Goal: Task Accomplishment & Management: Manage account settings

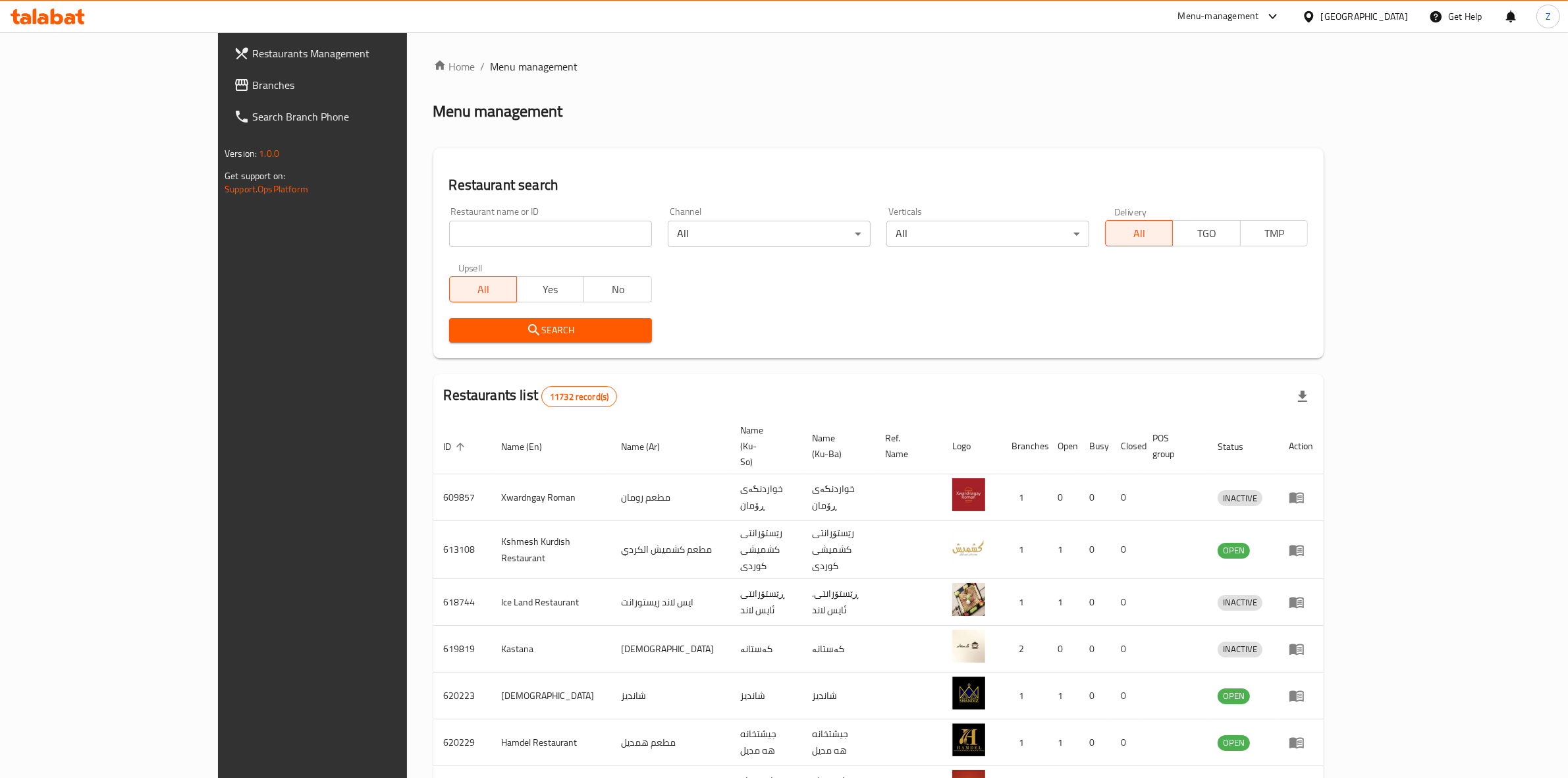
click at [452, 232] on input "search" at bounding box center [551, 234] width 203 height 26
type input "big sliders"
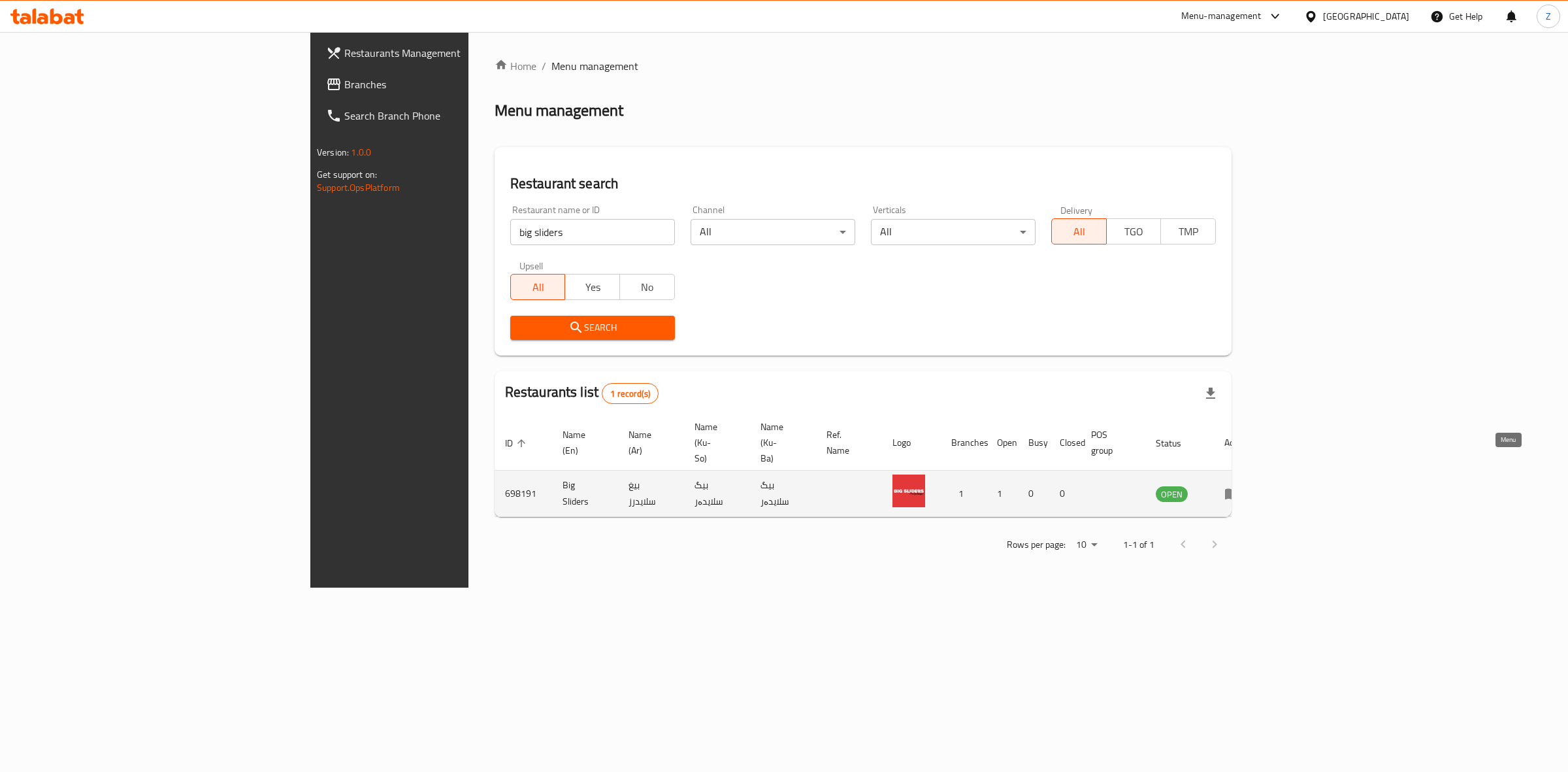
click at [1238, 492] on icon "enhanced table" at bounding box center [1235, 494] width 5 height 5
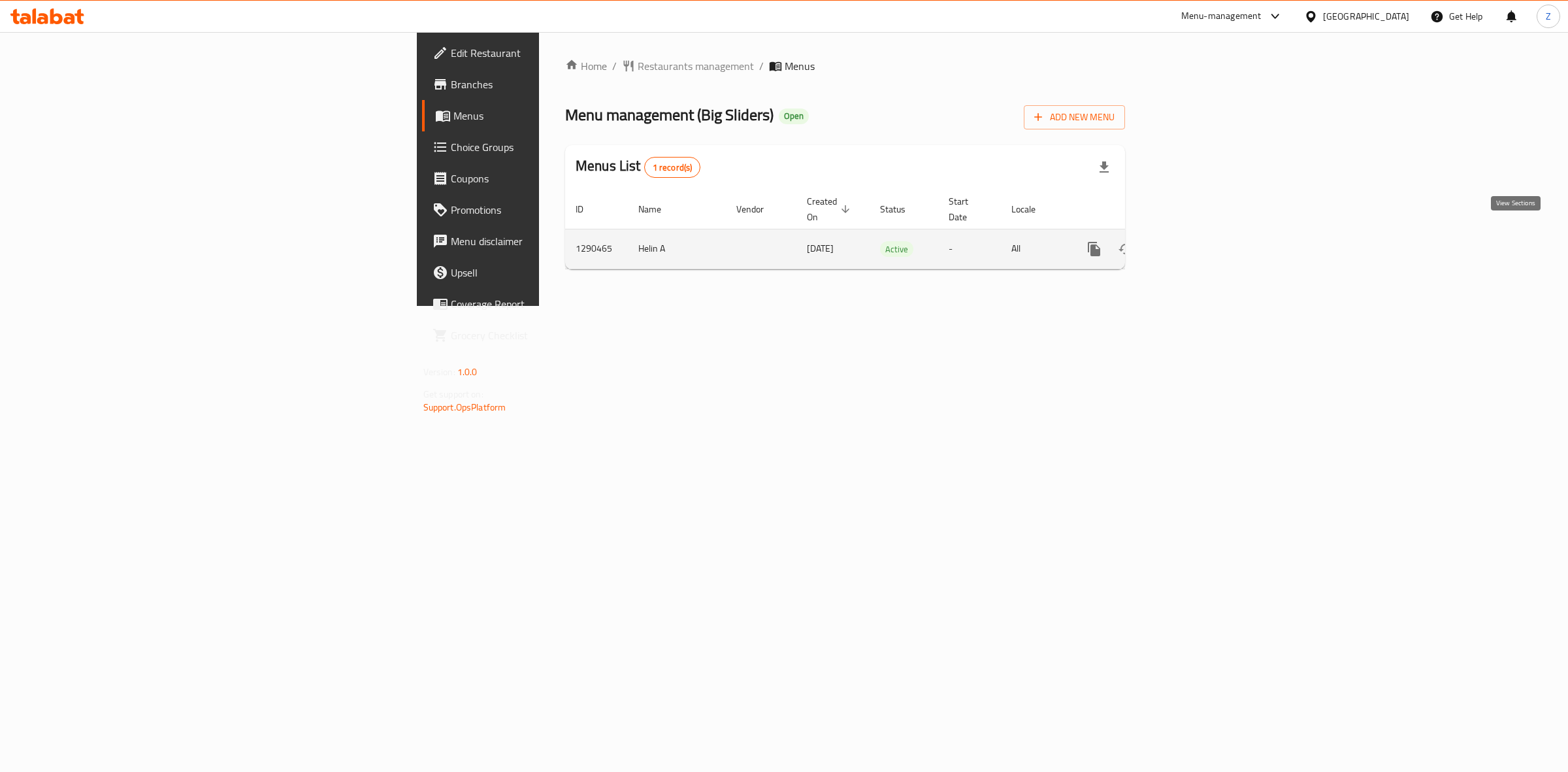
click at [1194, 243] on icon "enhanced table" at bounding box center [1189, 249] width 12 height 12
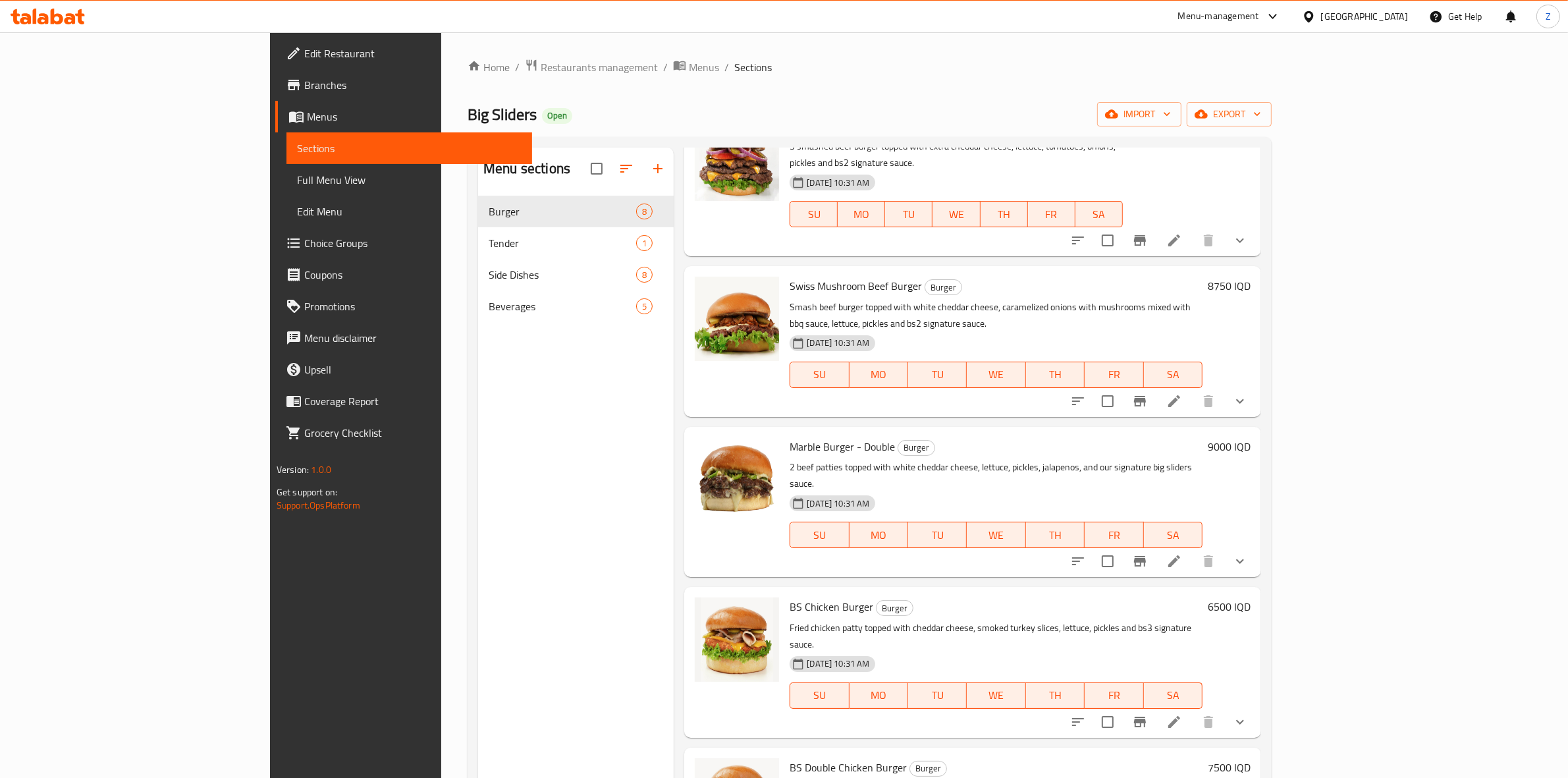
scroll to position [185, 0]
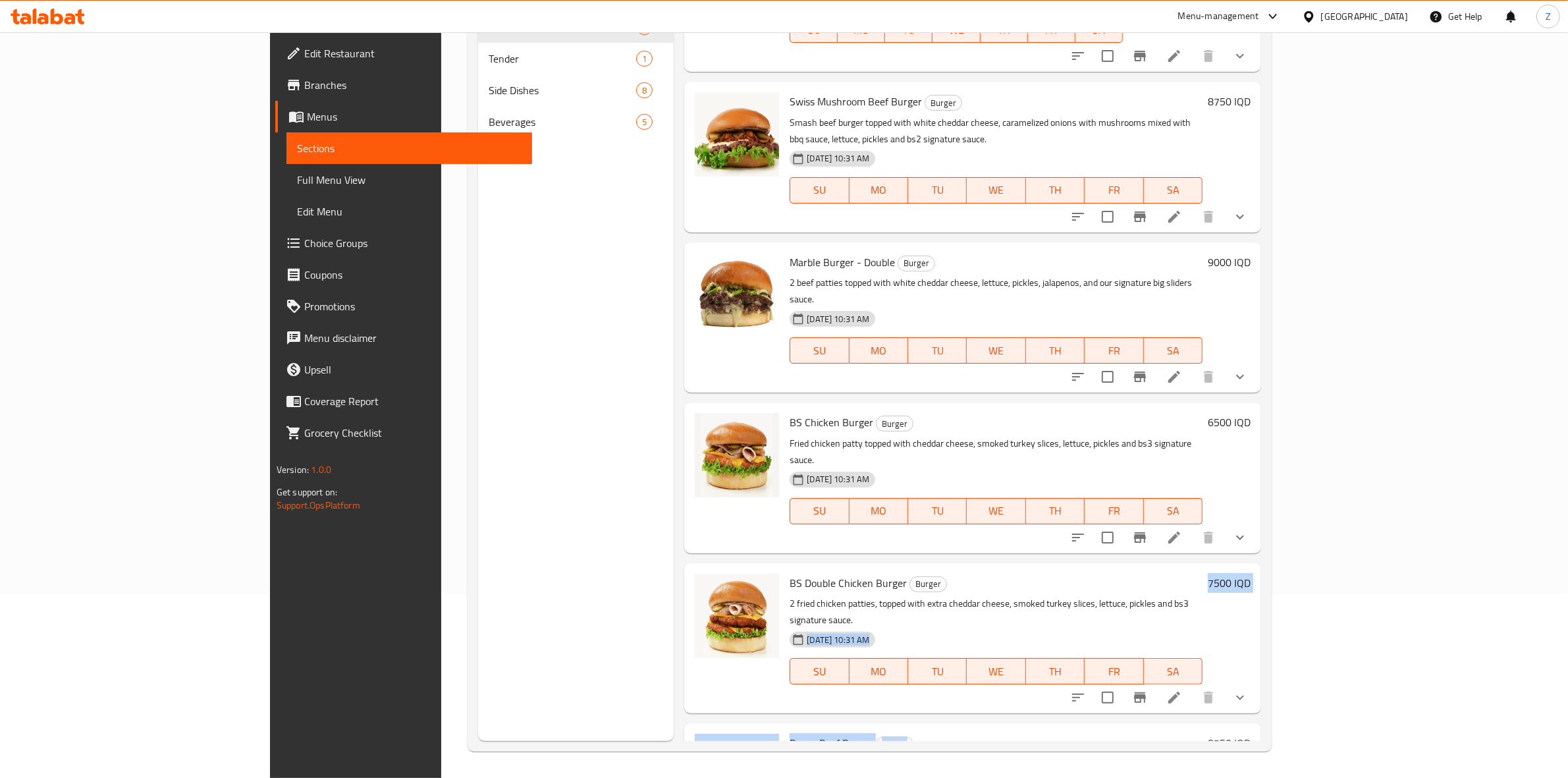
drag, startPoint x: 1307, startPoint y: 644, endPoint x: 1262, endPoint y: 506, distance: 145.2
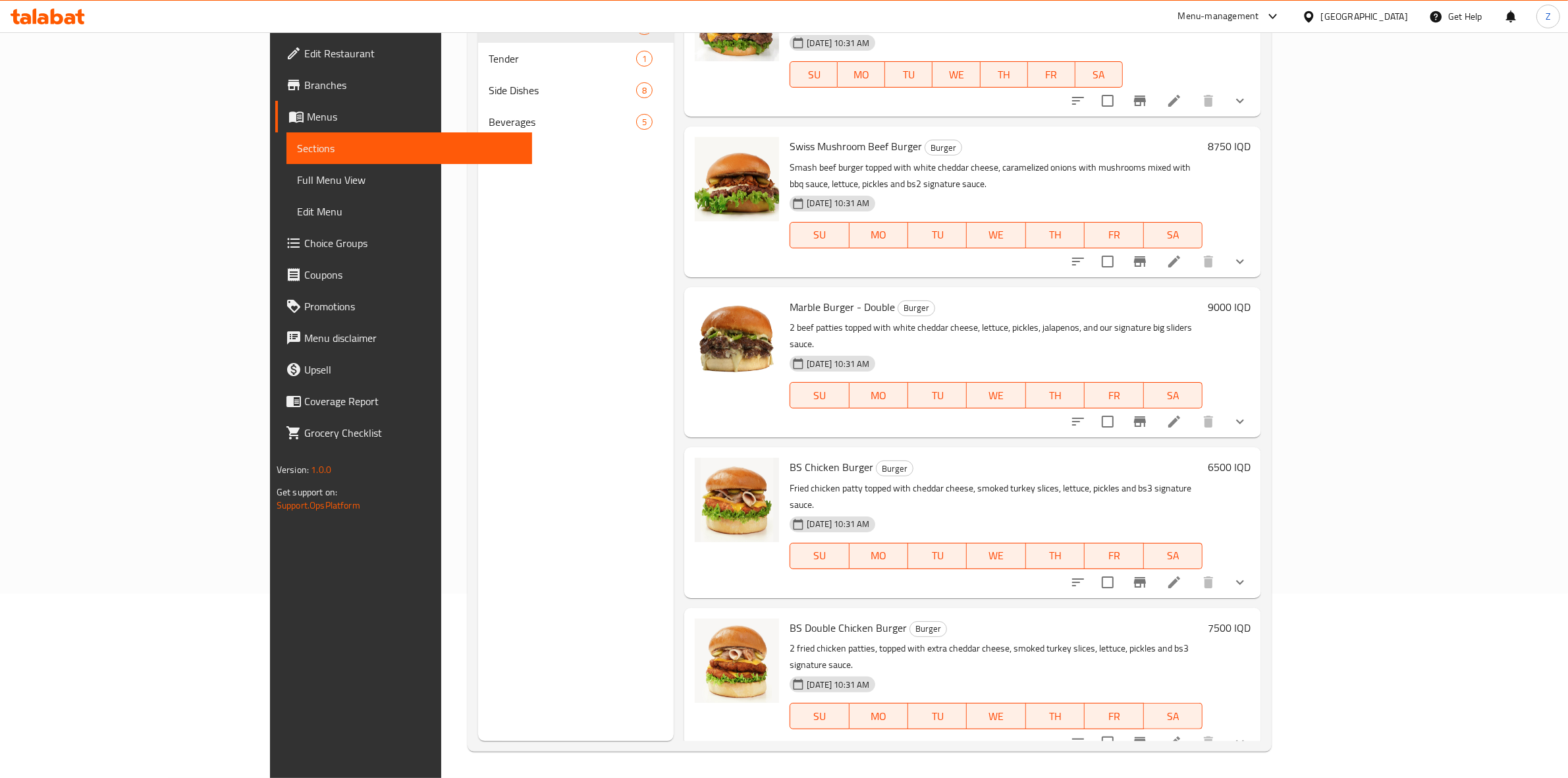
scroll to position [359, 0]
click at [1084, 579] on icon "sort-choices" at bounding box center [1078, 583] width 12 height 8
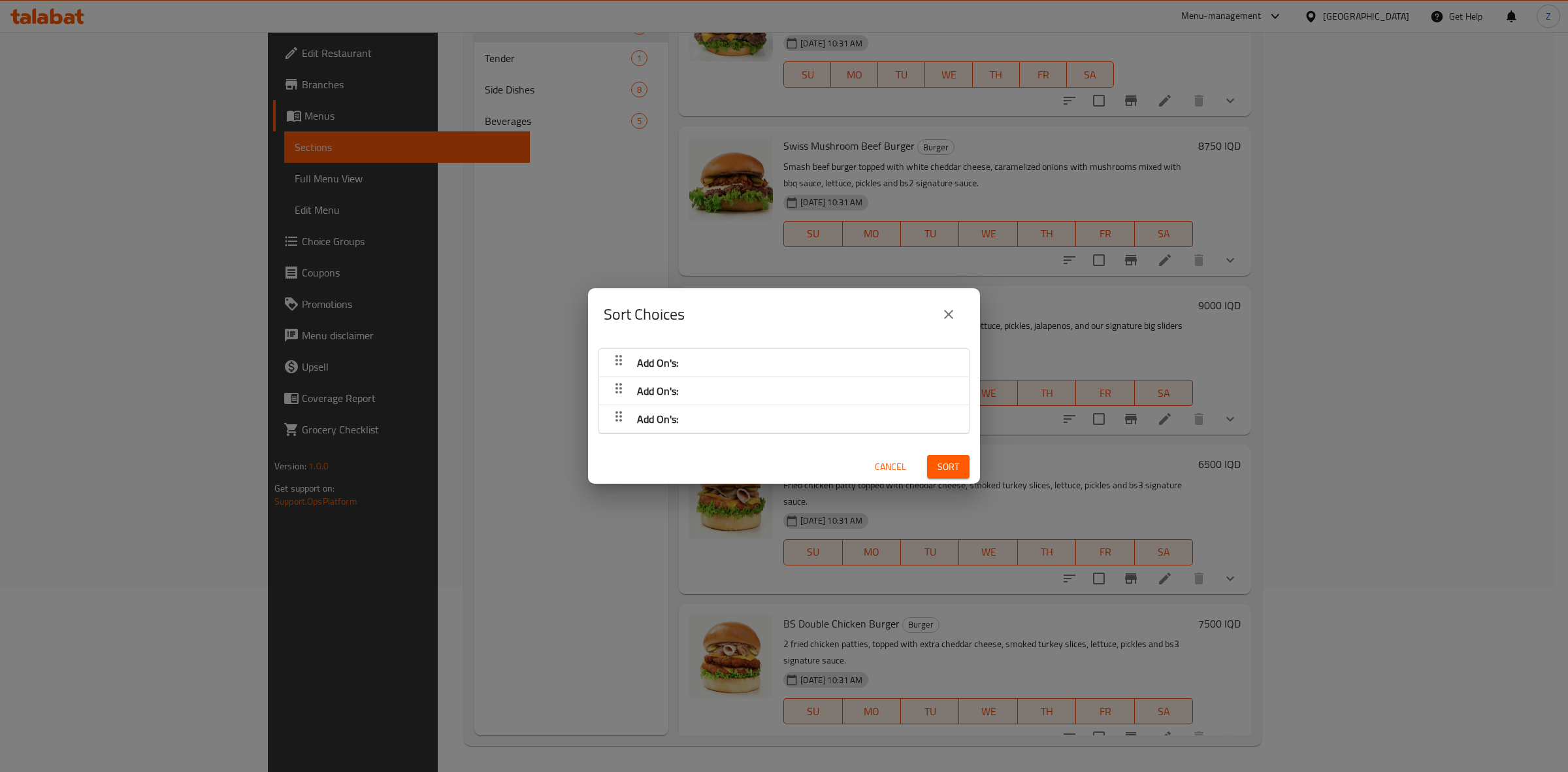
click at [945, 311] on icon "close" at bounding box center [949, 315] width 9 height 9
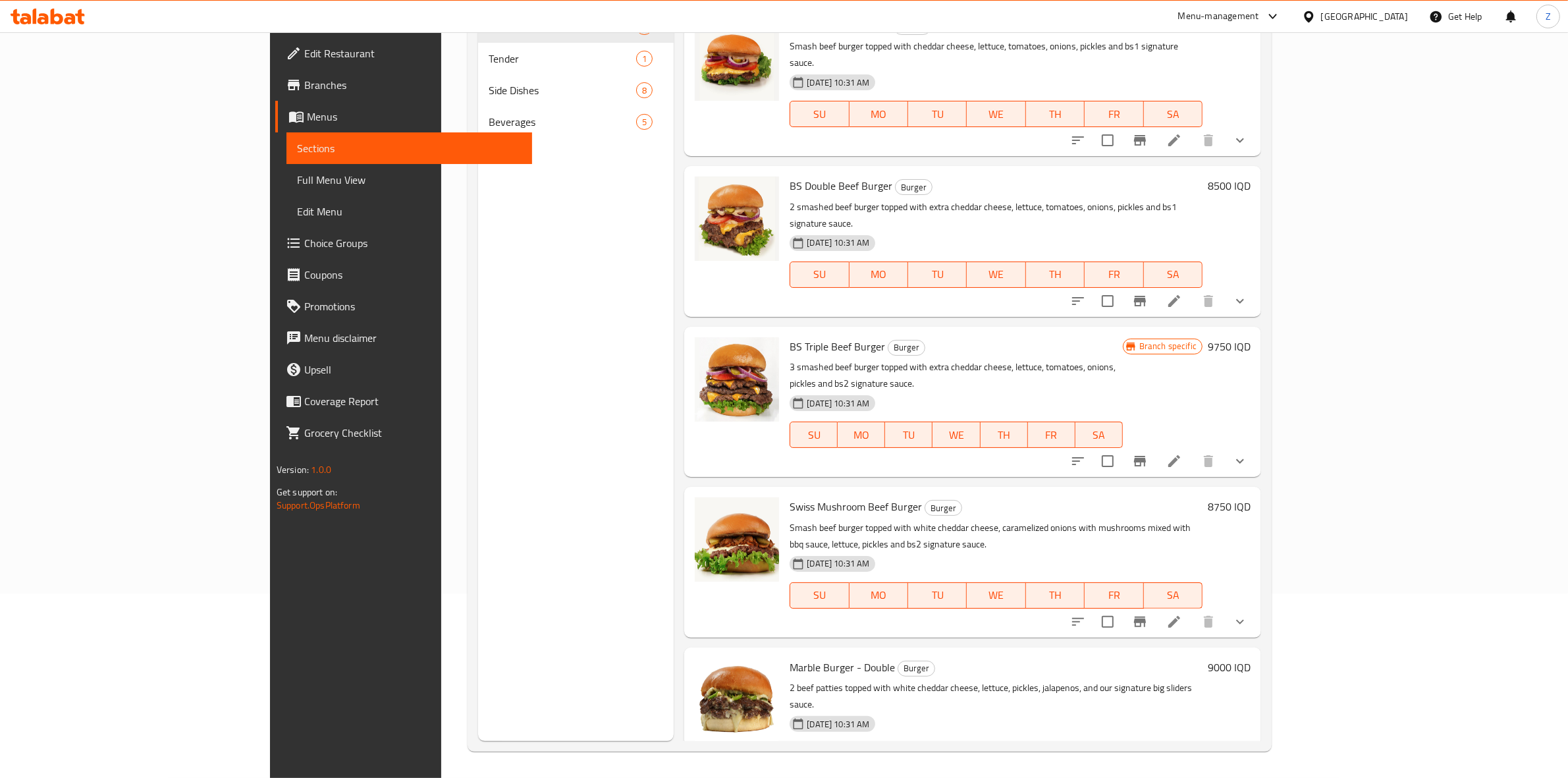
scroll to position [0, 0]
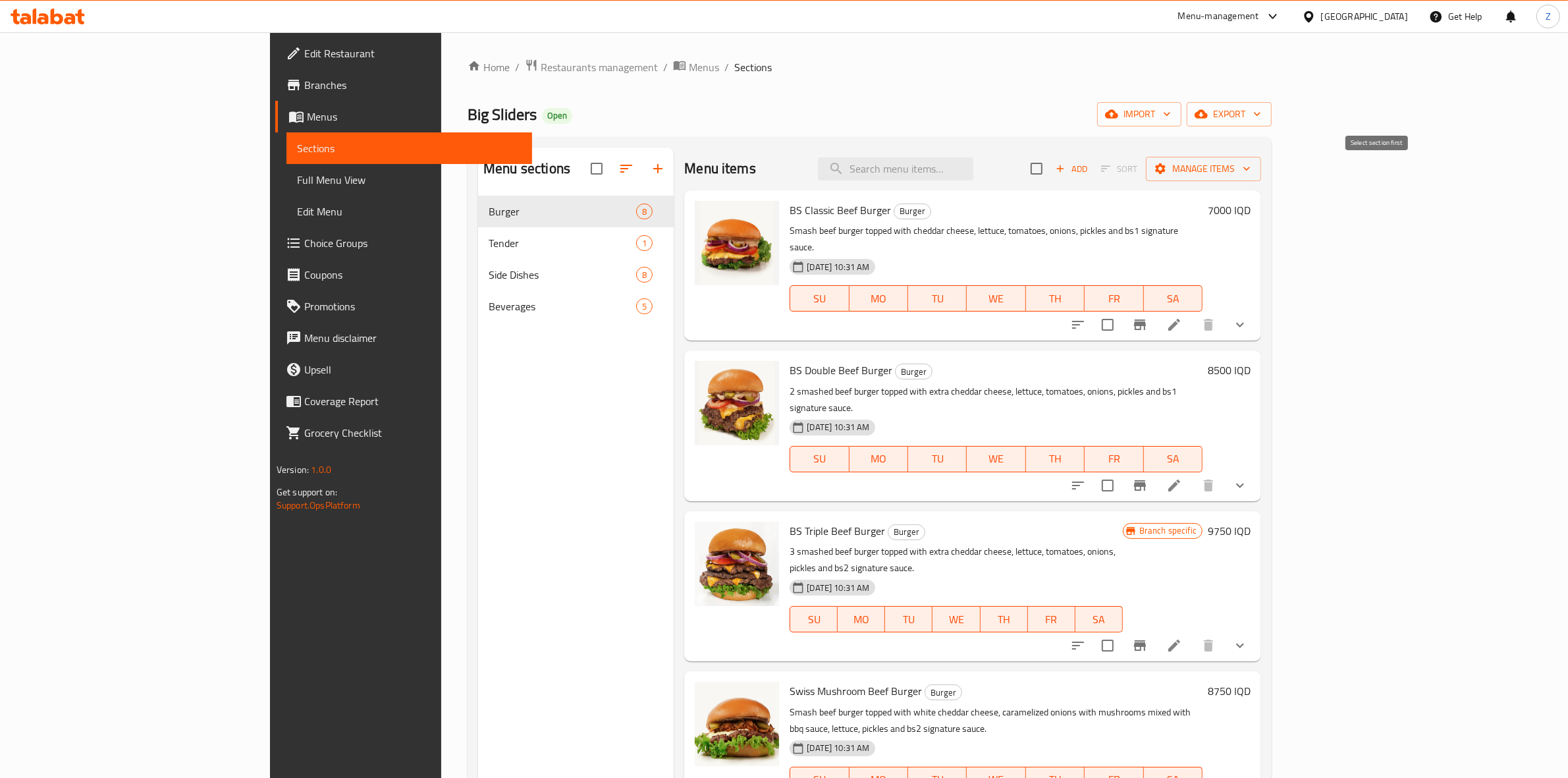
click at [1146, 171] on span "Sort" at bounding box center [1119, 169] width 54 height 20
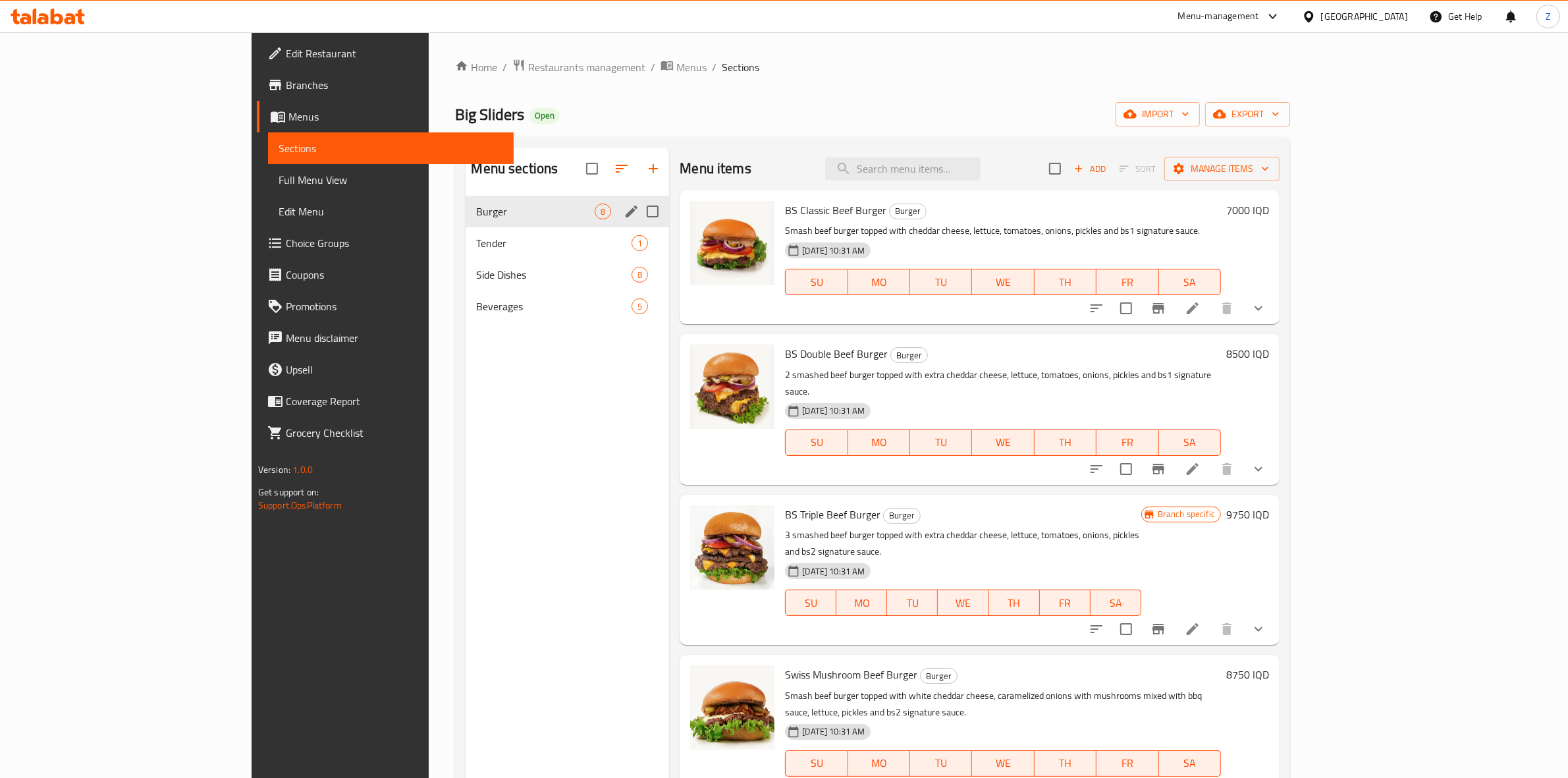
click at [476, 211] on span "Burger" at bounding box center [535, 211] width 119 height 16
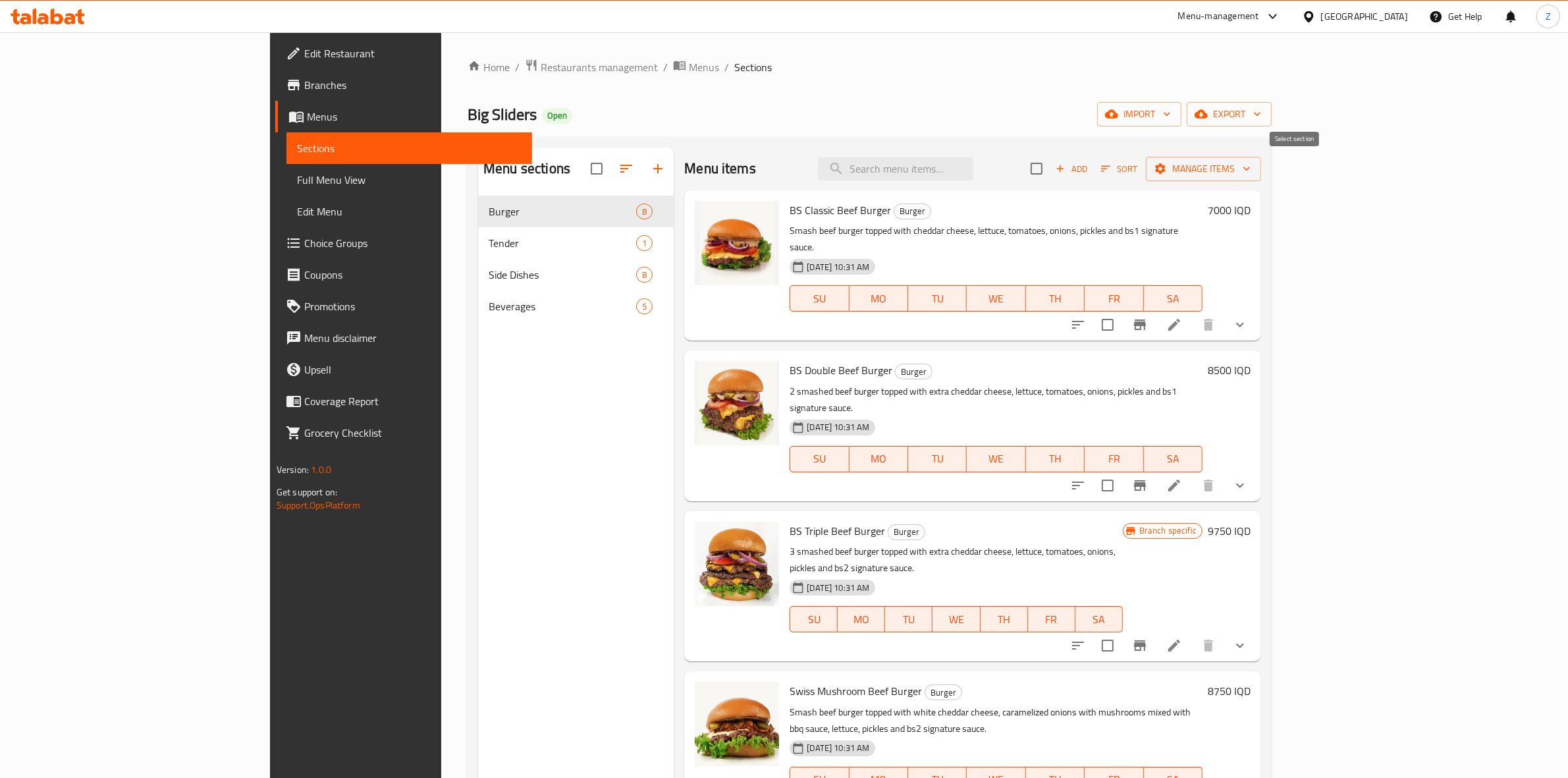
click at [1051, 169] on input "checkbox" at bounding box center [1036, 169] width 28 height 28
checkbox input "true"
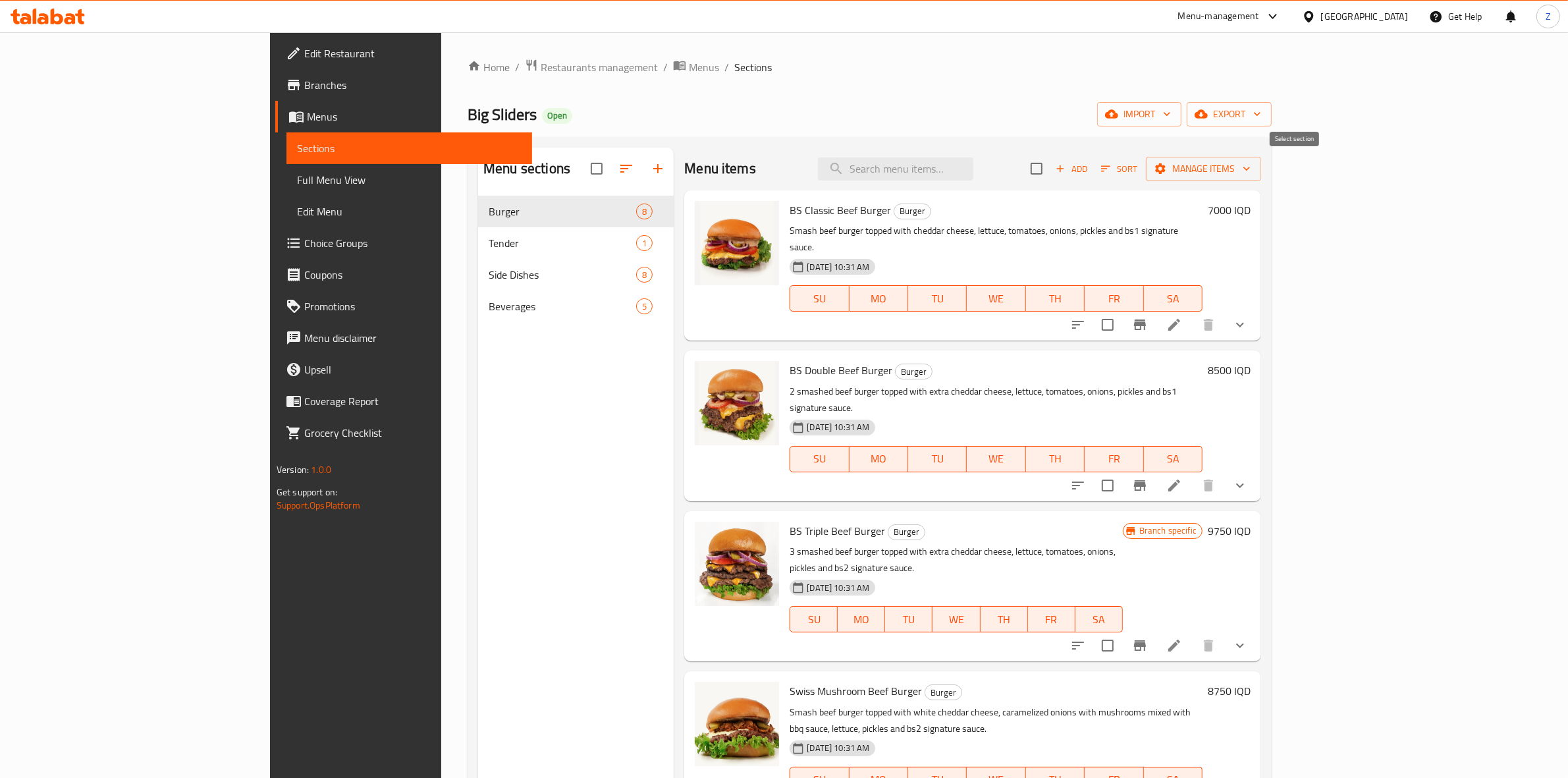
checkbox input "true"
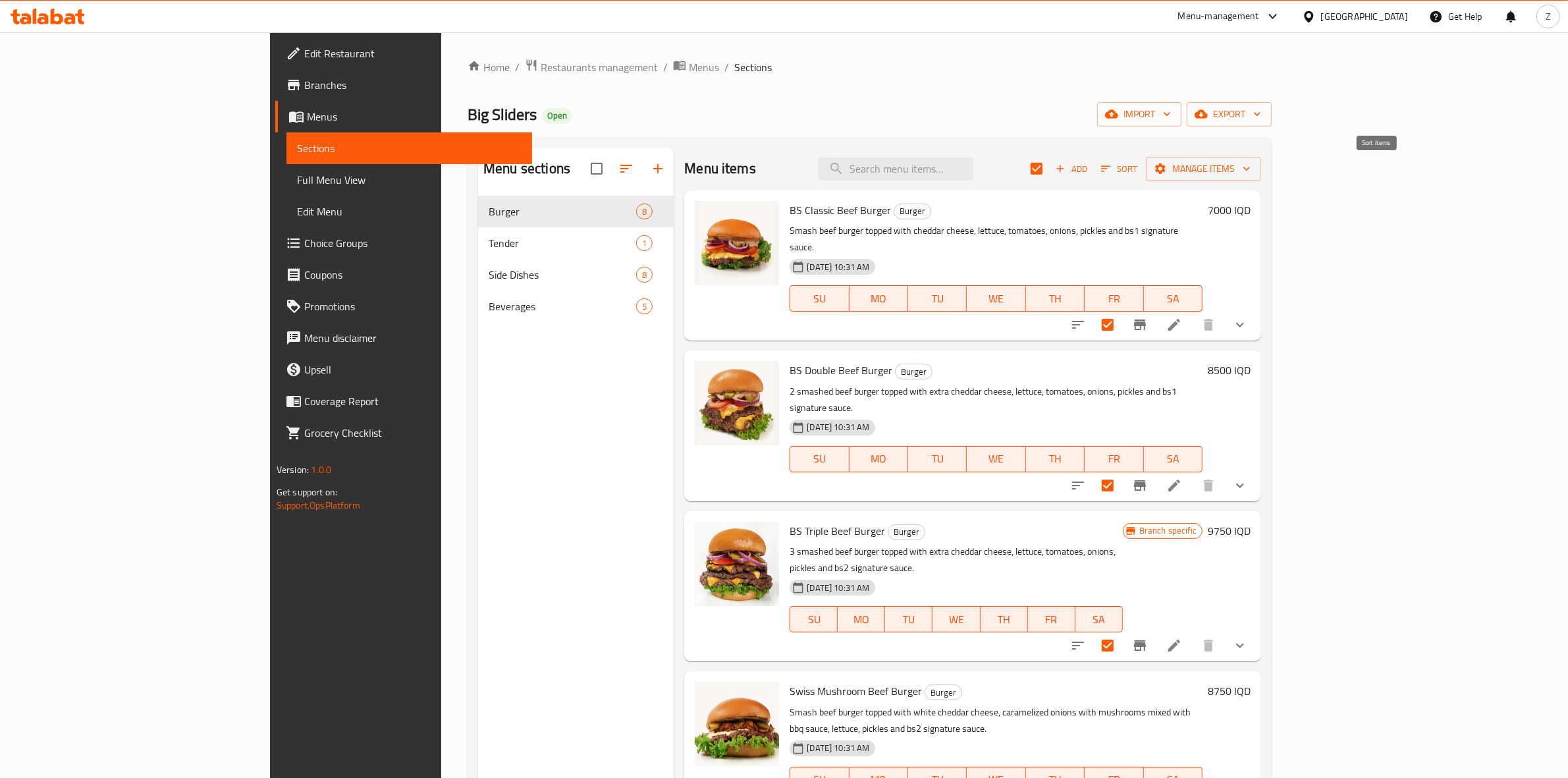
click at [1138, 166] on span "Sort" at bounding box center [1119, 169] width 36 height 15
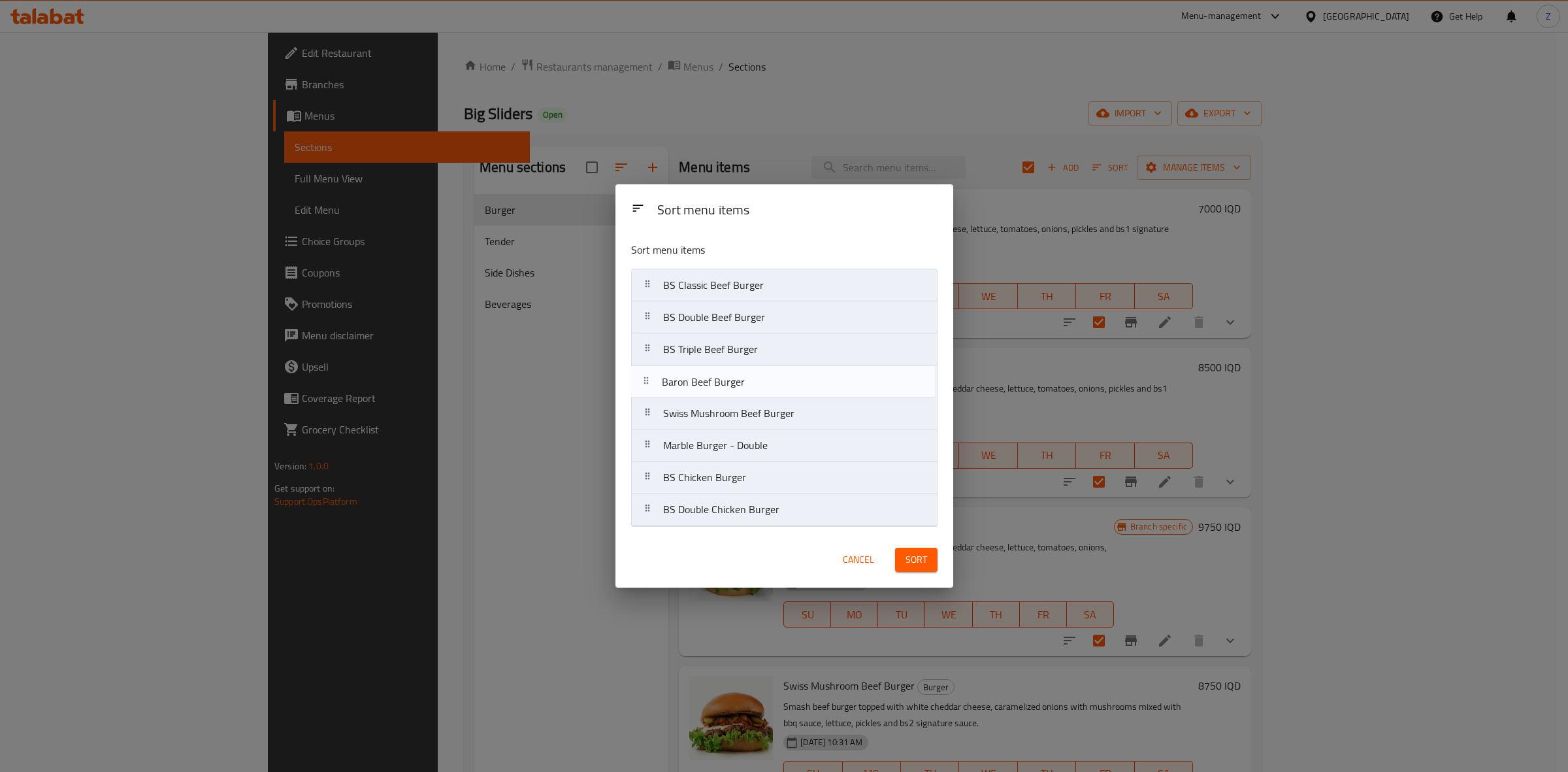
drag, startPoint x: 730, startPoint y: 514, endPoint x: 729, endPoint y: 387, distance: 127.0
click at [729, 387] on nav "BS Classic Beef [PERSON_NAME] Double Beef [PERSON_NAME] Triple Beef Burger Swis…" at bounding box center [784, 397] width 306 height 258
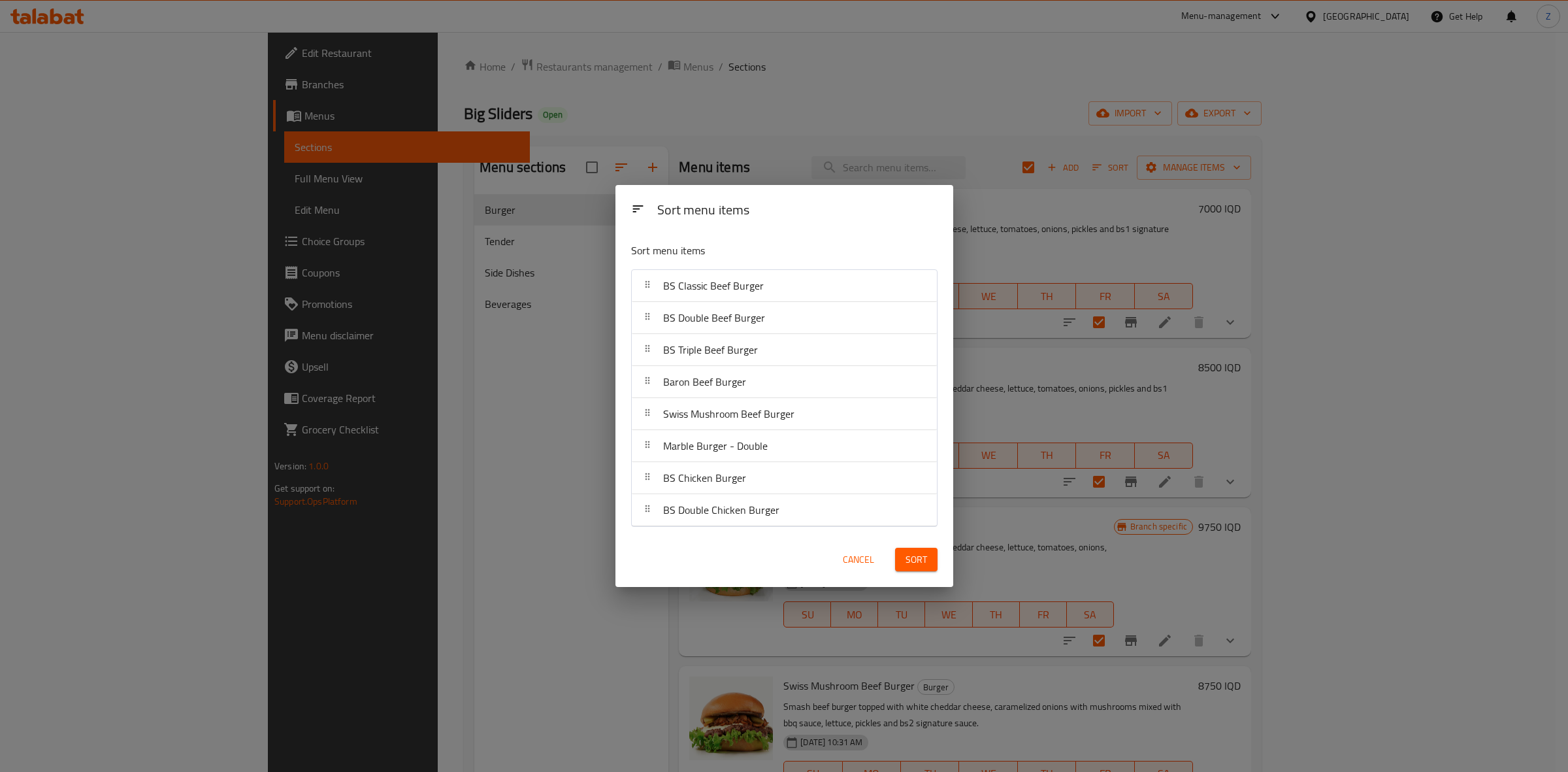
click at [928, 564] on button "Sort" at bounding box center [916, 560] width 43 height 24
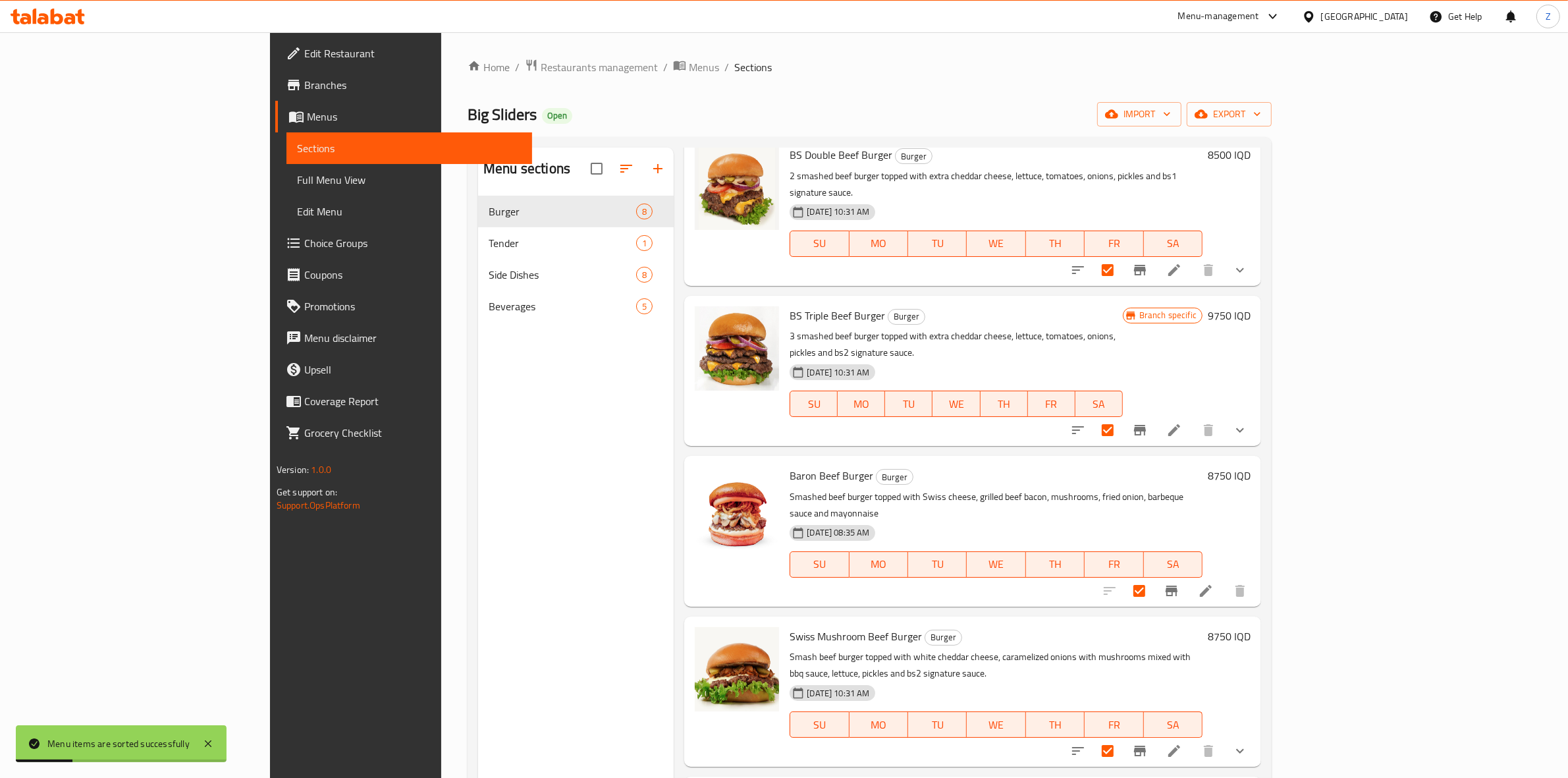
scroll to position [216, 0]
